Goal: Transaction & Acquisition: Register for event/course

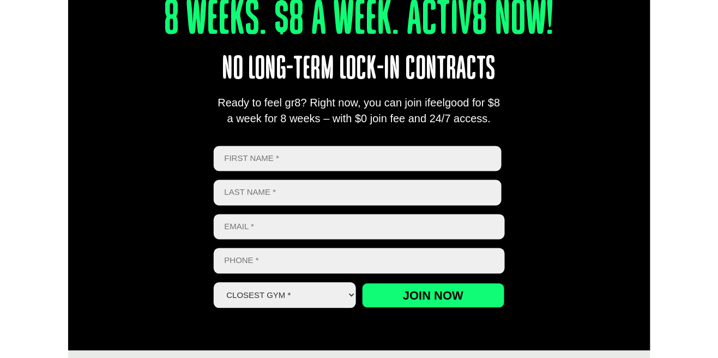
click at [440, 139] on div "" * " indicates required fields First Name * First Last Name * Last name Email …" at bounding box center [359, 233] width 291 height 190
click at [448, 152] on input "First" at bounding box center [358, 159] width 289 height 26
click at [440, 163] on input "First" at bounding box center [358, 159] width 289 height 26
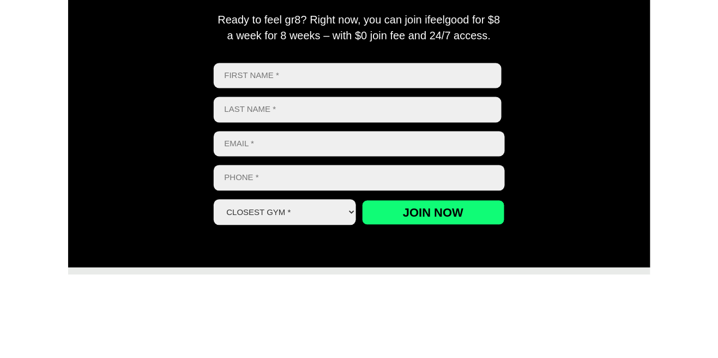
type input "Nova Vita"
type input "Pilapil"
type input "[EMAIL_ADDRESS][PERSON_NAME][DOMAIN_NAME]"
type input "0478070357"
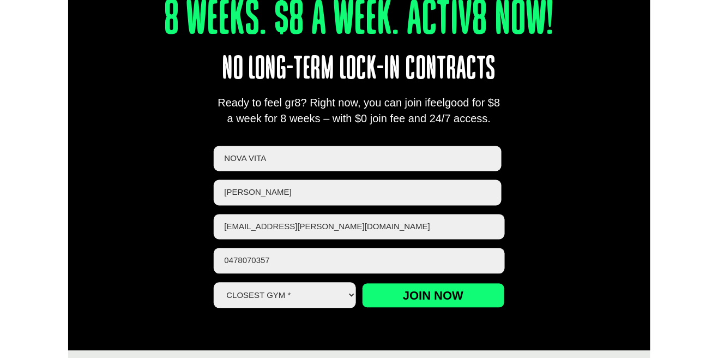
click at [386, 227] on input "[EMAIL_ADDRESS][PERSON_NAME][DOMAIN_NAME]" at bounding box center [359, 227] width 291 height 26
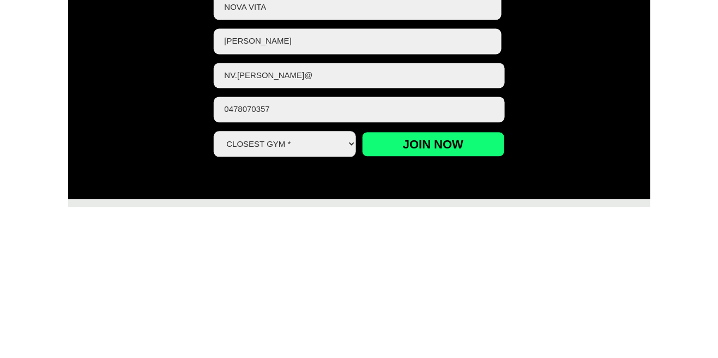
type input "nv.pilapil"
type input "[EMAIL_ADDRESS][PERSON_NAME][DOMAIN_NAME]"
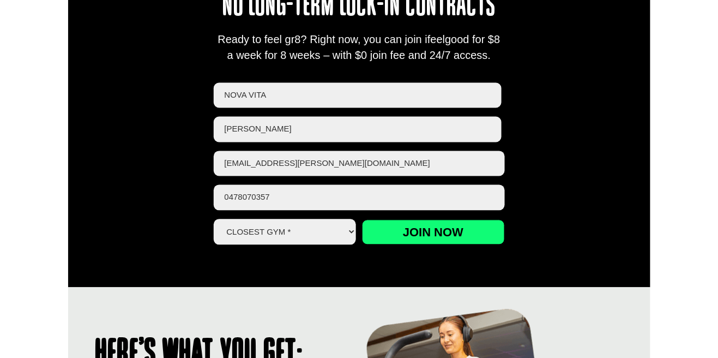
scroll to position [505, 0]
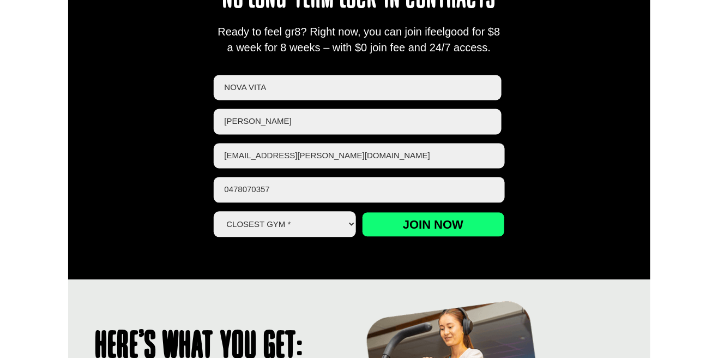
click at [337, 222] on select "Closest Gym * Alexandra Hills Calamvale Coopers Plains Middle Park Oxley Park R…" at bounding box center [285, 225] width 143 height 26
select select "Coopers Plains"
click at [214, 212] on select "Closest Gym * Alexandra Hills Calamvale Coopers Plains Middle Park Oxley Park R…" at bounding box center [285, 225] width 143 height 26
click at [494, 221] on input "Join now" at bounding box center [433, 224] width 143 height 25
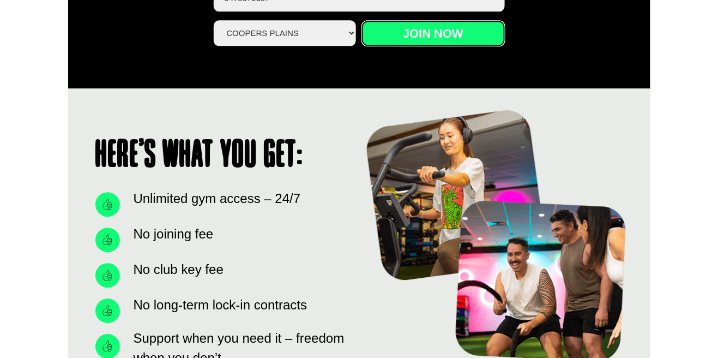
scroll to position [696, 0]
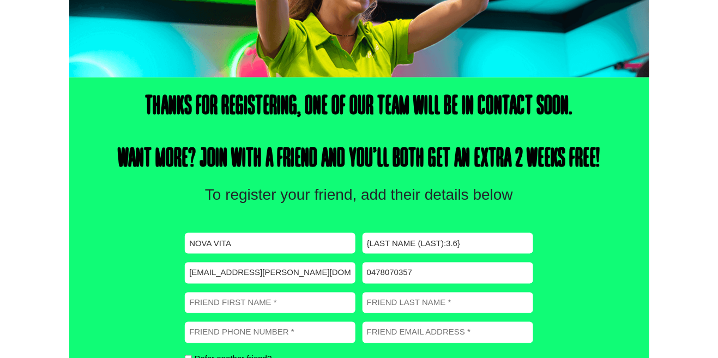
scroll to position [311, 0]
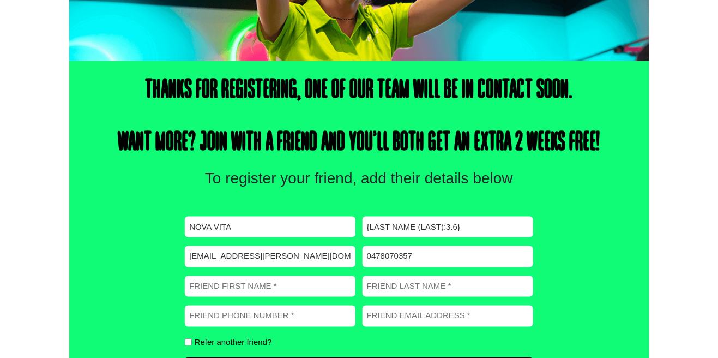
click at [488, 229] on input "{Last Name (Last):3.6}" at bounding box center [448, 227] width 171 height 21
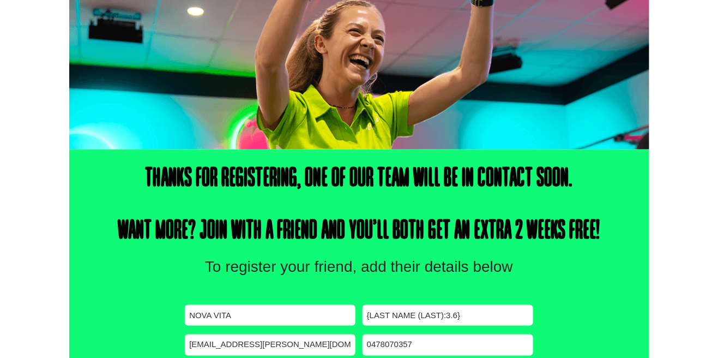
scroll to position [0, 0]
